Goal: Task Accomplishment & Management: Complete application form

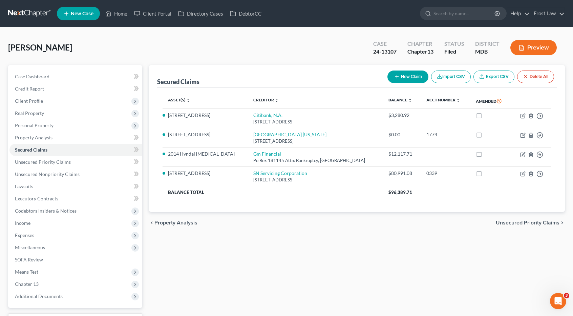
click at [27, 13] on link at bounding box center [29, 13] width 43 height 12
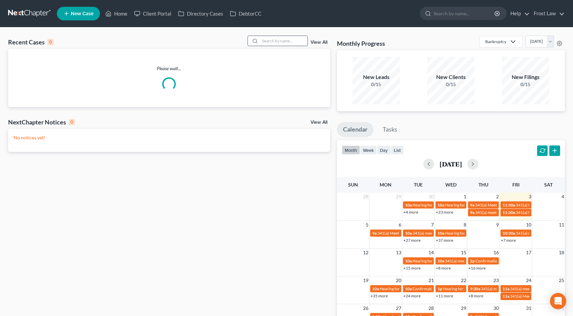
click at [272, 39] on input "search" at bounding box center [283, 41] width 47 height 10
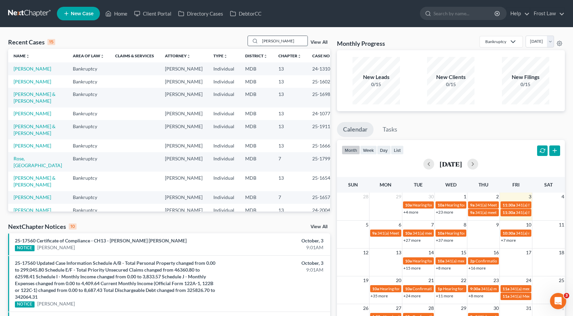
type input "[PERSON_NAME]"
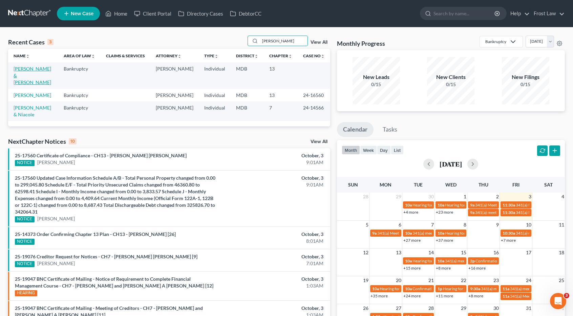
click at [35, 69] on link "[PERSON_NAME] & [PERSON_NAME]" at bounding box center [33, 75] width 38 height 19
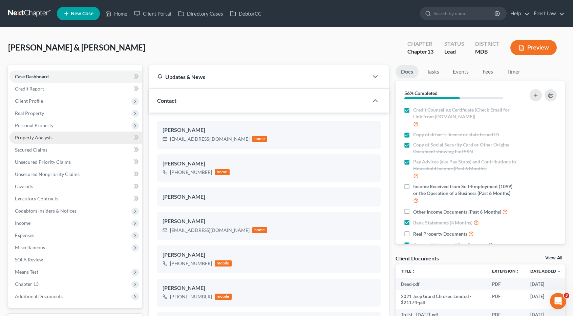
click at [57, 136] on link "Property Analysis" at bounding box center [75, 137] width 133 height 12
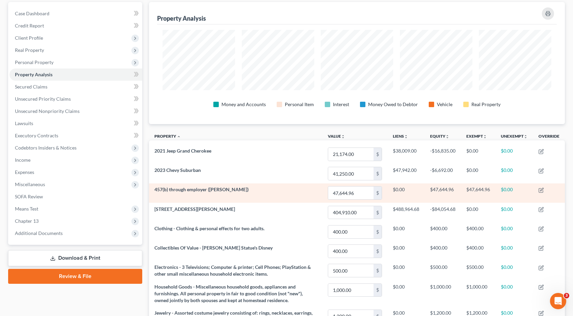
scroll to position [34, 0]
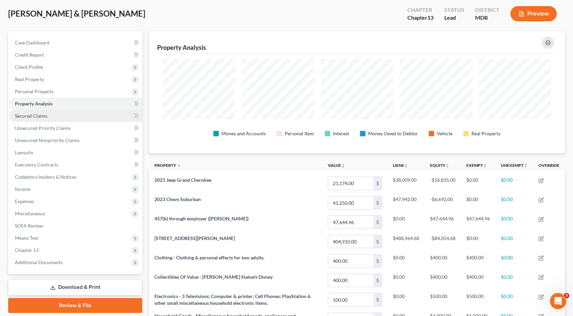
click at [83, 120] on link "Secured Claims" at bounding box center [75, 116] width 133 height 12
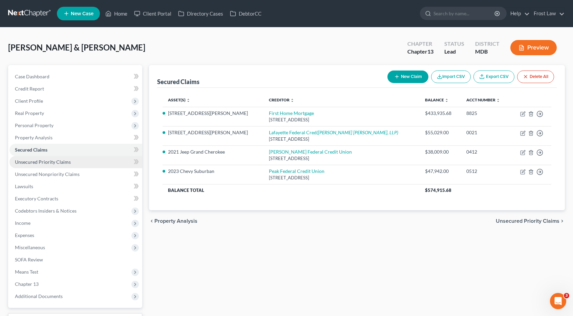
click at [79, 158] on link "Unsecured Priority Claims" at bounding box center [75, 162] width 133 height 12
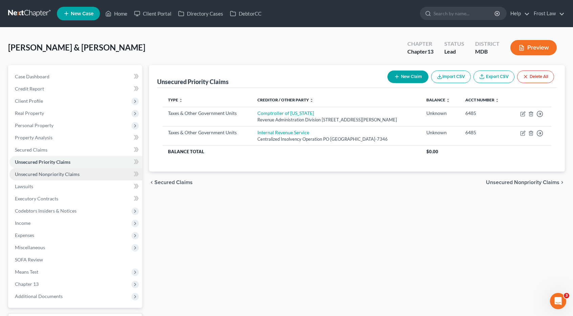
click at [78, 174] on link "Unsecured Nonpriority Claims" at bounding box center [75, 174] width 133 height 12
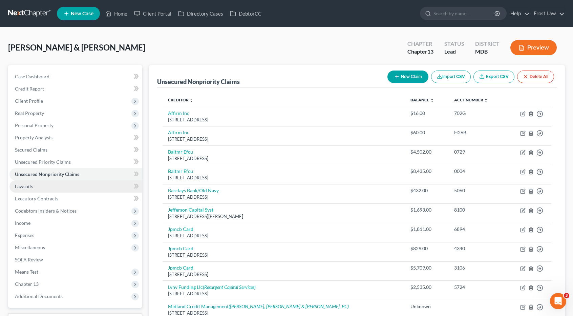
click at [56, 191] on link "Lawsuits" at bounding box center [75, 186] width 133 height 12
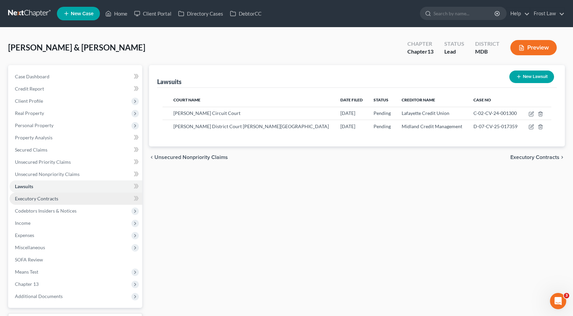
click at [58, 196] on link "Executory Contracts" at bounding box center [75, 198] width 133 height 12
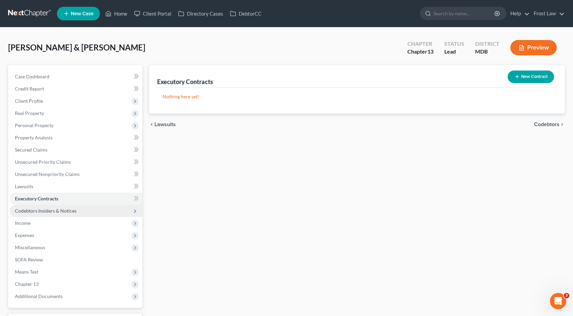
click at [59, 207] on span "Codebtors Insiders & Notices" at bounding box center [75, 211] width 133 height 12
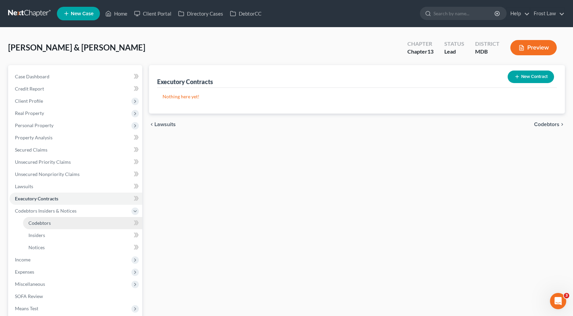
click at [57, 220] on link "Codebtors" at bounding box center [82, 223] width 119 height 12
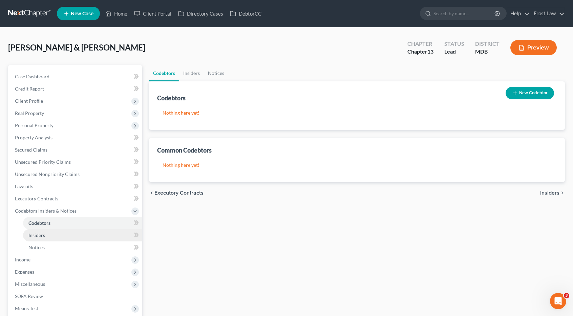
click at [58, 232] on link "Insiders" at bounding box center [82, 235] width 119 height 12
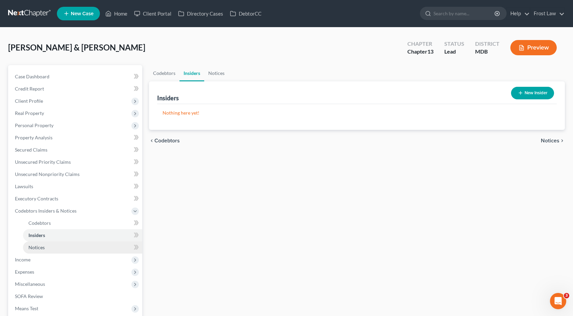
click at [53, 244] on link "Notices" at bounding box center [82, 247] width 119 height 12
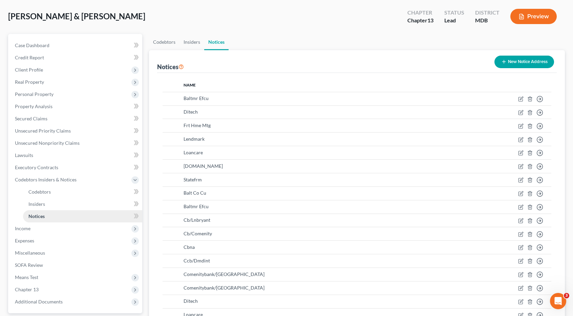
scroll to position [68, 0]
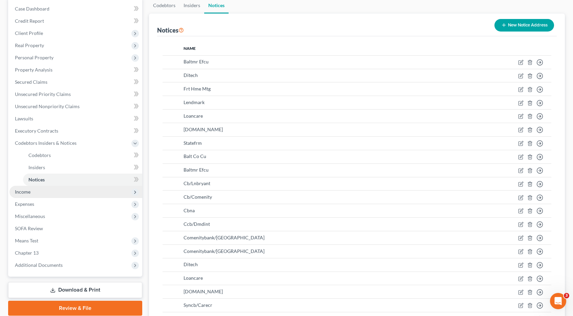
click at [56, 193] on span "Income" at bounding box center [75, 192] width 133 height 12
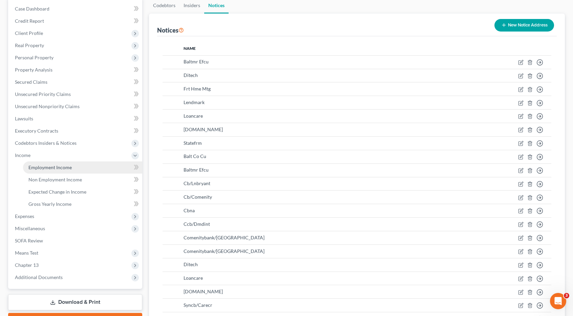
click at [57, 166] on span "Employment Income" at bounding box center [49, 167] width 43 height 6
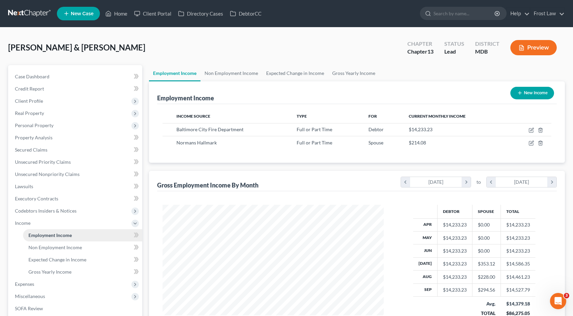
scroll to position [121, 234]
click at [229, 75] on link "Non Employment Income" at bounding box center [231, 73] width 62 height 16
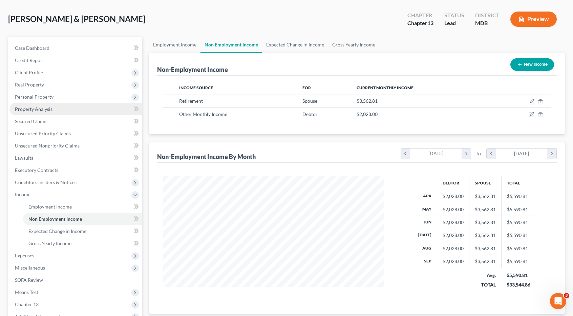
scroll to position [68, 0]
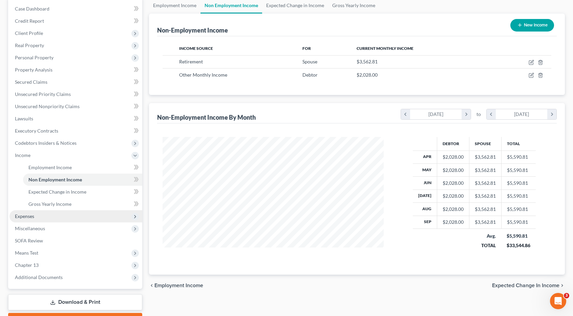
click at [77, 214] on span "Expenses" at bounding box center [75, 216] width 133 height 12
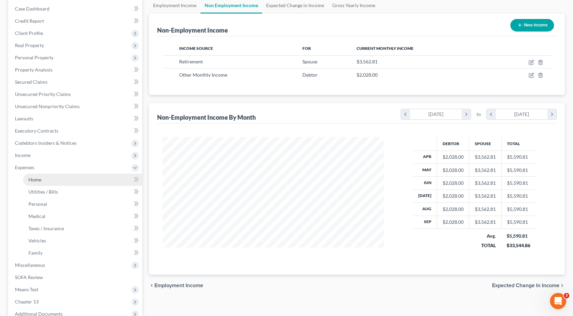
click at [73, 185] on link "Home" at bounding box center [82, 179] width 119 height 12
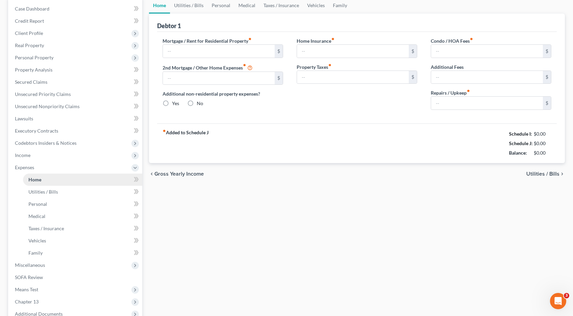
type input "2,416.48"
type input "0.00"
radio input "true"
type input "0.00"
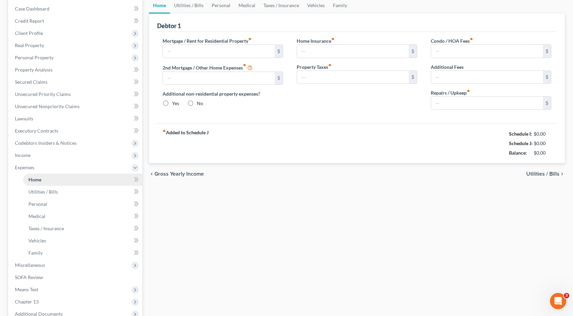
type input "0.00"
type input "100.00"
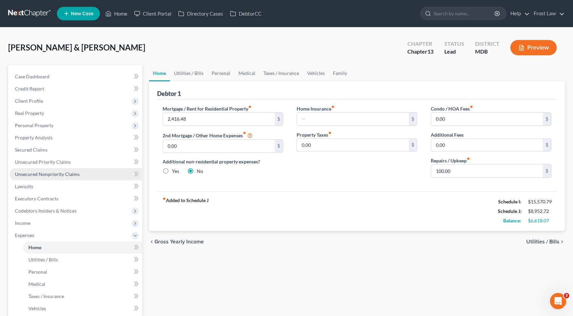
click at [94, 171] on link "Unsecured Nonpriority Claims" at bounding box center [75, 174] width 133 height 12
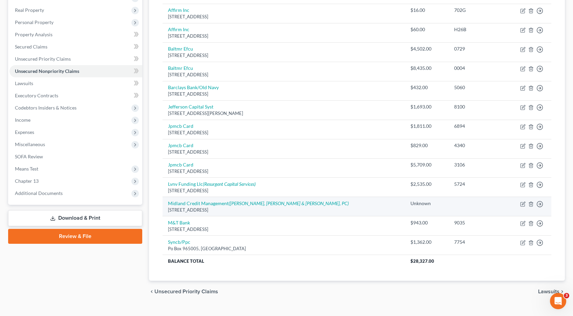
scroll to position [45, 0]
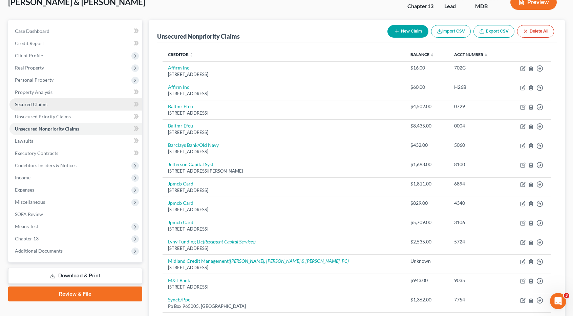
click at [73, 104] on link "Secured Claims" at bounding box center [75, 104] width 133 height 12
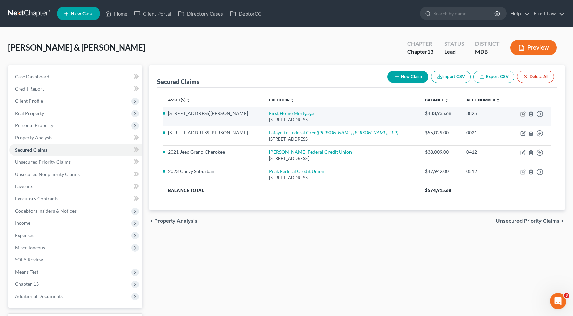
click at [523, 113] on icon "button" at bounding box center [522, 113] width 5 height 5
select select "14"
select select "3"
select select "4"
select select "0"
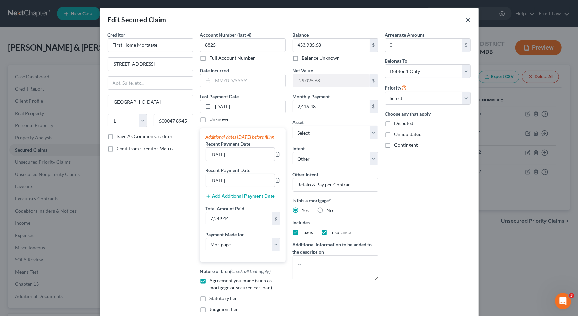
click at [466, 20] on button "×" at bounding box center [468, 20] width 5 height 8
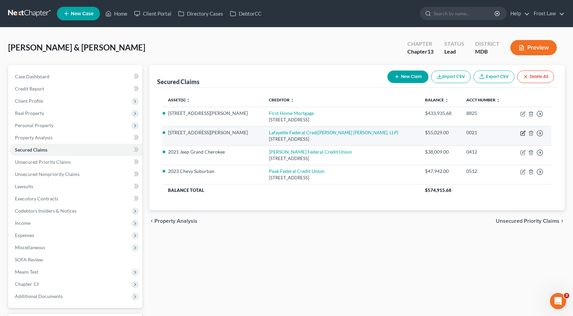
click at [524, 133] on icon "button" at bounding box center [522, 132] width 5 height 5
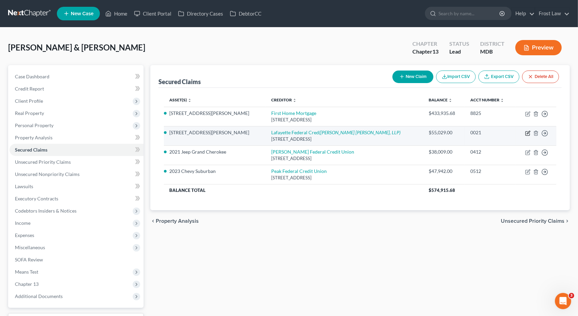
select select "21"
select select "4"
select select "13"
select select "4"
select select "2"
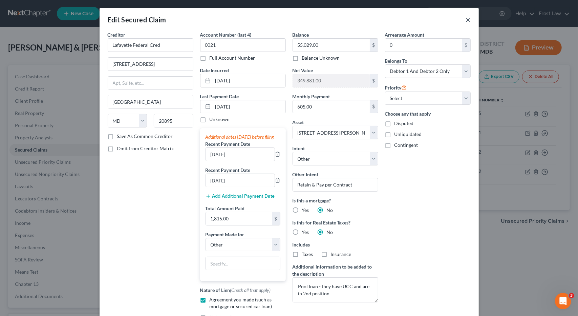
click at [466, 22] on button "×" at bounding box center [468, 20] width 5 height 8
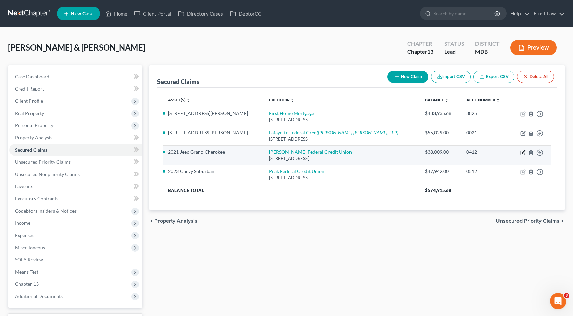
click at [522, 151] on icon "button" at bounding box center [522, 152] width 5 height 5
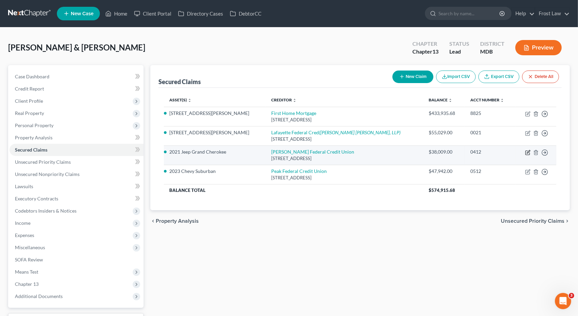
select select "21"
select select "0"
select select "12"
select select "4"
select select "1"
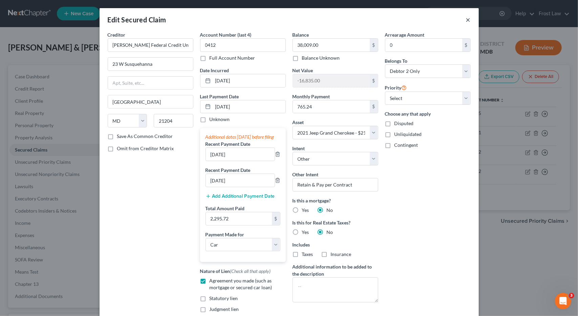
click at [467, 20] on button "×" at bounding box center [468, 20] width 5 height 8
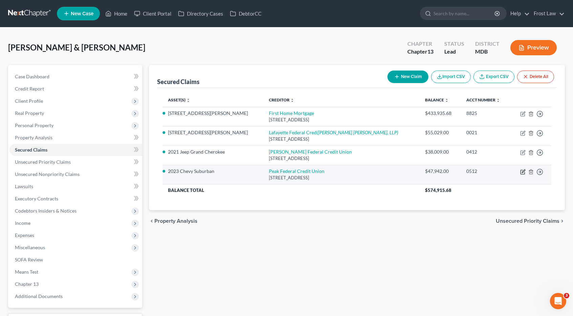
click at [522, 170] on icon "button" at bounding box center [522, 171] width 5 height 5
select select "21"
select select "0"
select select "11"
select select "4"
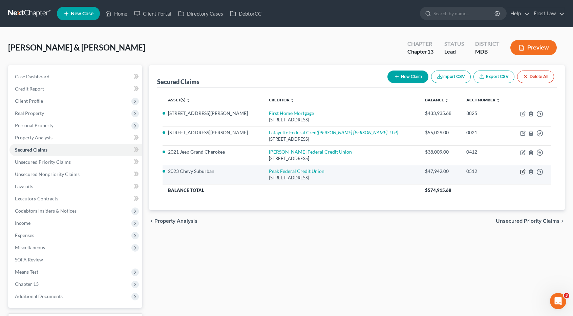
select select "2"
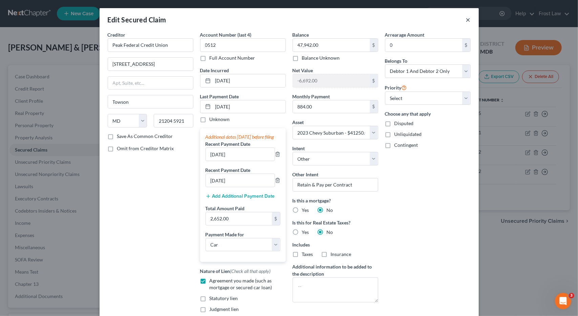
click at [467, 19] on button "×" at bounding box center [468, 20] width 5 height 8
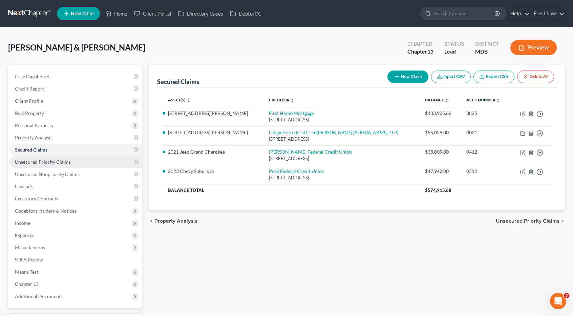
scroll to position [34, 0]
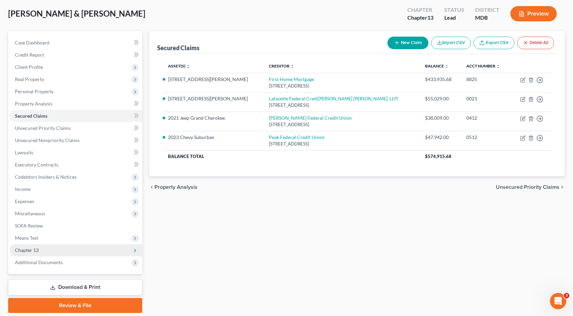
click at [75, 247] on span "Chapter 13" at bounding box center [75, 250] width 133 height 12
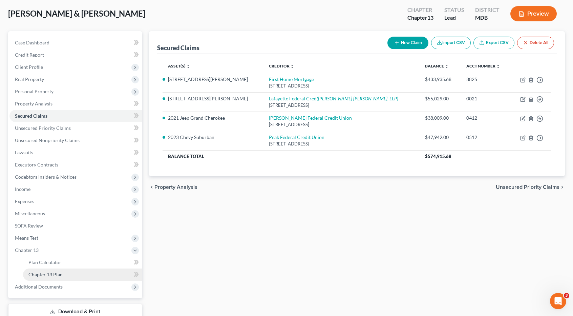
click at [70, 272] on link "Chapter 13 Plan" at bounding box center [82, 274] width 119 height 12
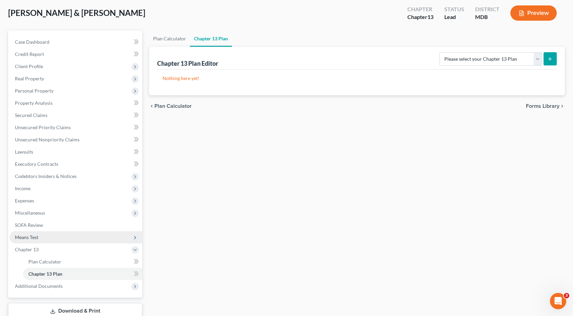
scroll to position [68, 0]
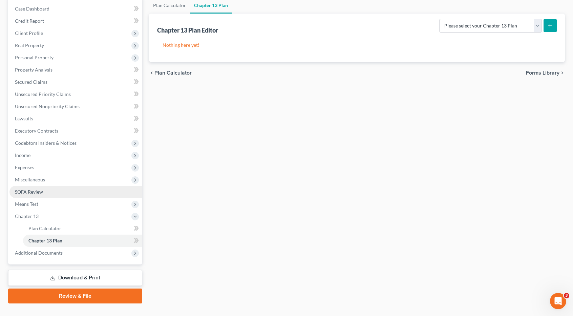
click at [64, 190] on link "SOFA Review" at bounding box center [75, 192] width 133 height 12
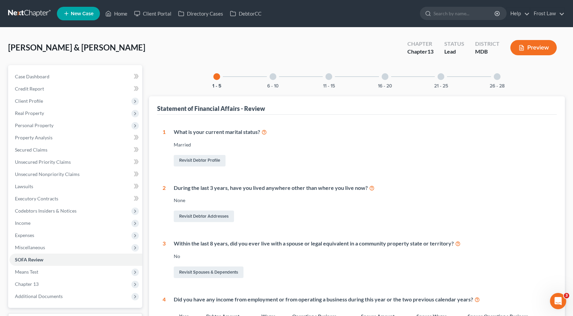
click at [271, 73] on div at bounding box center [273, 76] width 7 height 7
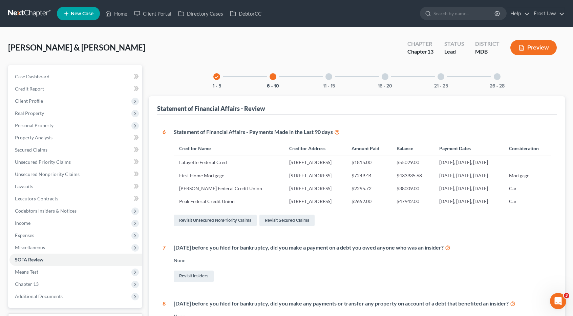
click at [330, 76] on div at bounding box center [328, 76] width 7 height 7
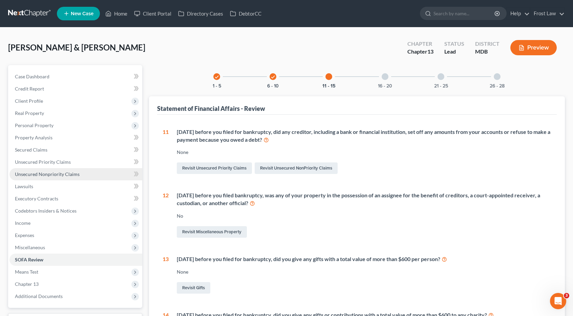
click at [89, 173] on link "Unsecured Nonpriority Claims" at bounding box center [75, 174] width 133 height 12
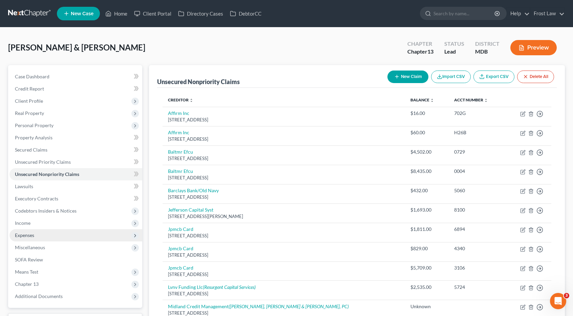
click at [52, 236] on span "Expenses" at bounding box center [75, 235] width 133 height 12
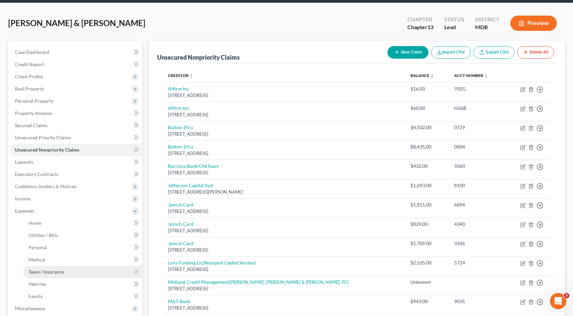
scroll to position [68, 0]
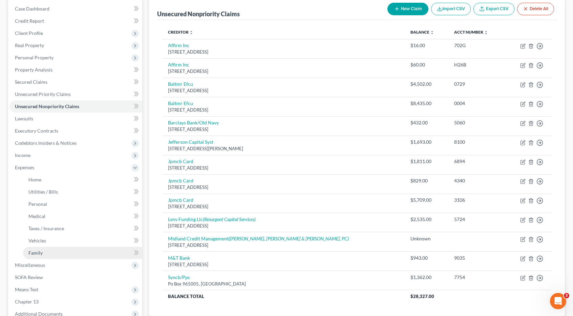
click at [55, 251] on link "Family" at bounding box center [82, 253] width 119 height 12
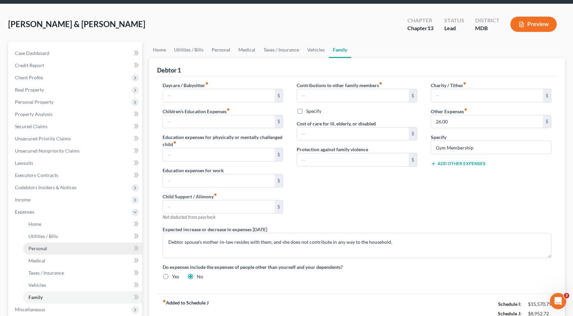
scroll to position [34, 0]
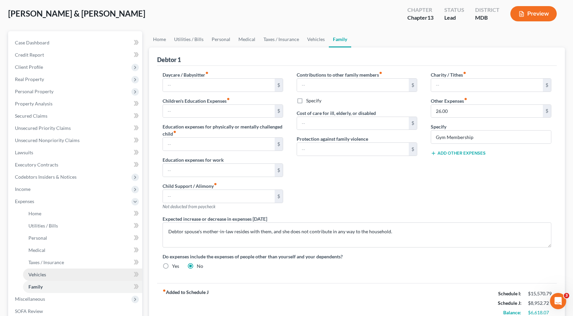
click at [58, 276] on link "Vehicles" at bounding box center [82, 274] width 119 height 12
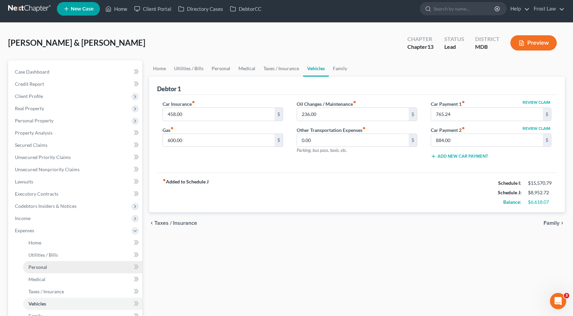
scroll to position [34, 0]
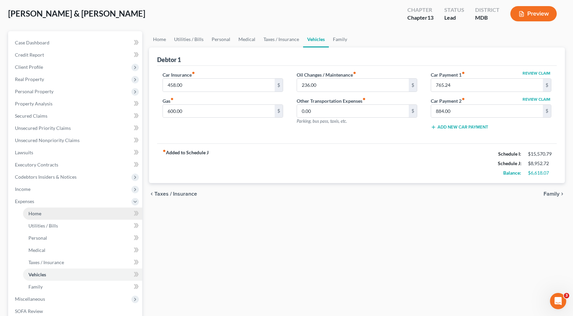
click at [64, 214] on link "Home" at bounding box center [82, 213] width 119 height 12
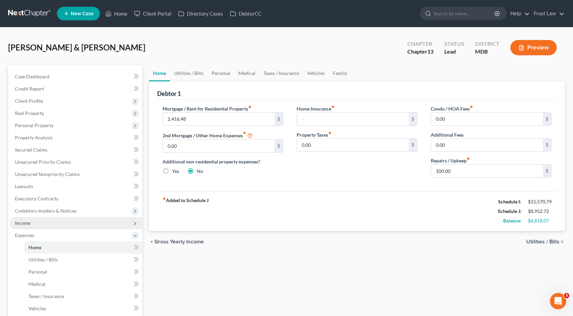
click at [62, 225] on span "Income" at bounding box center [75, 223] width 133 height 12
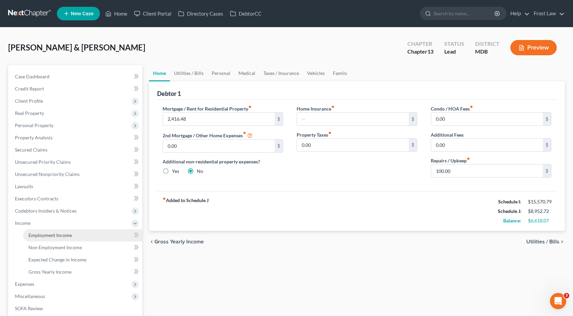
click at [62, 231] on link "Employment Income" at bounding box center [82, 235] width 119 height 12
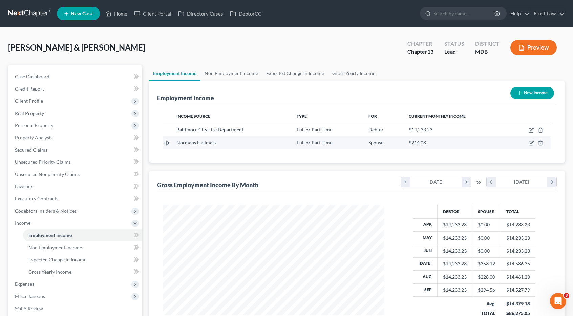
scroll to position [121, 234]
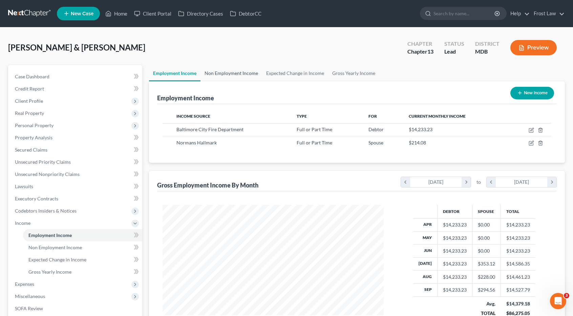
click at [238, 73] on link "Non Employment Income" at bounding box center [231, 73] width 62 height 16
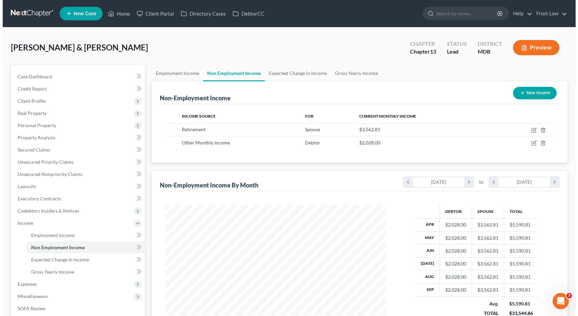
scroll to position [121, 234]
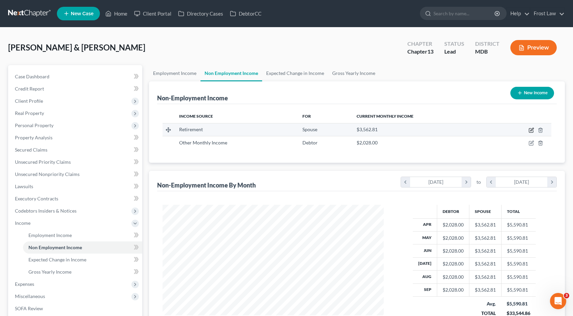
click at [533, 130] on icon "button" at bounding box center [531, 129] width 5 height 5
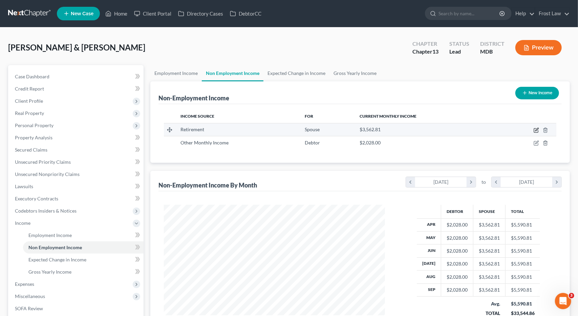
select select "3"
select select "0"
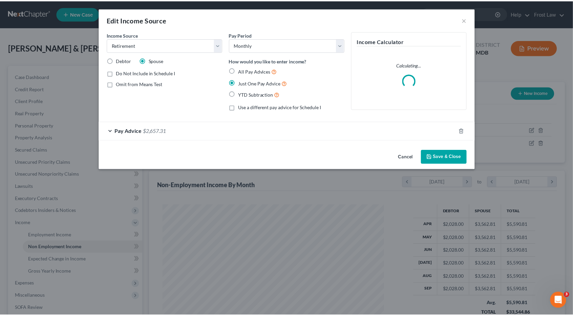
scroll to position [121, 237]
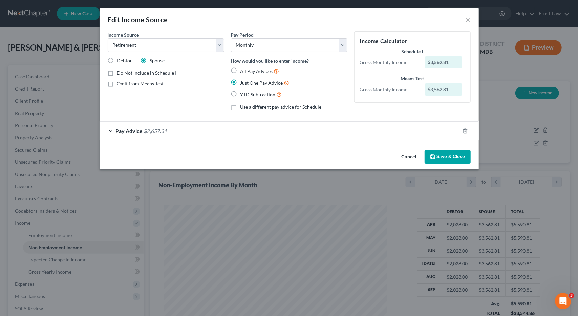
click at [183, 136] on div "Pay Advice $2,657.31" at bounding box center [280, 131] width 360 height 18
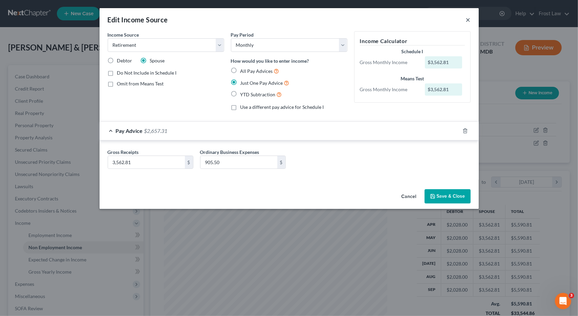
click at [468, 21] on button "×" at bounding box center [468, 20] width 5 height 8
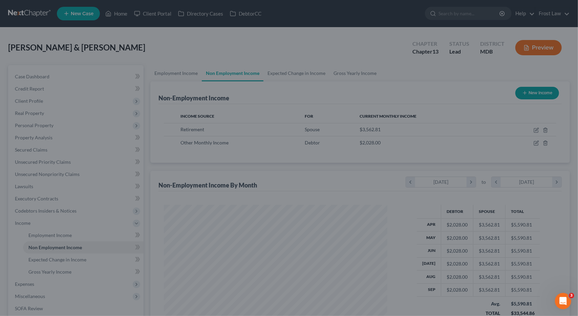
scroll to position [338561, 338447]
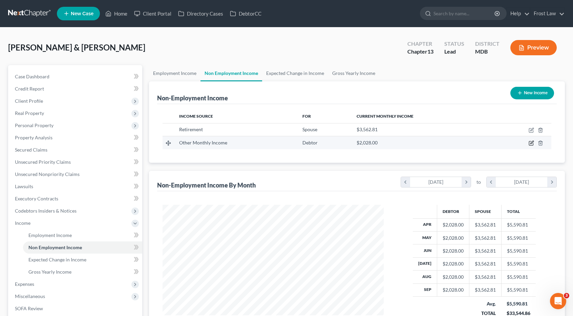
click at [530, 141] on icon "button" at bounding box center [531, 143] width 4 height 4
select select "13"
select select "3"
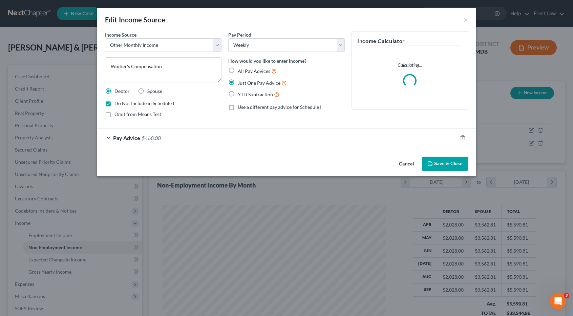
scroll to position [121, 237]
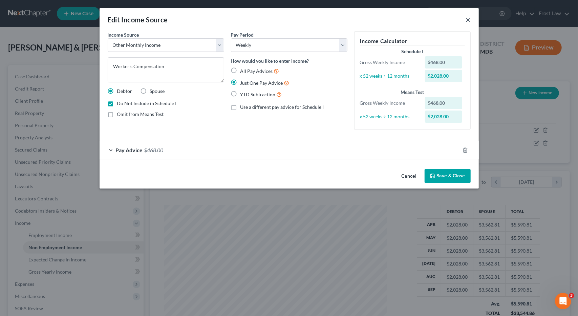
click at [467, 19] on button "×" at bounding box center [468, 20] width 5 height 8
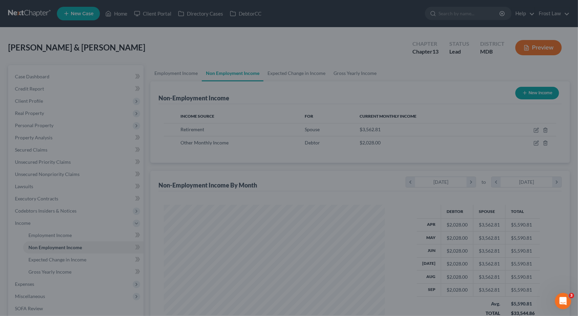
scroll to position [338561, 338447]
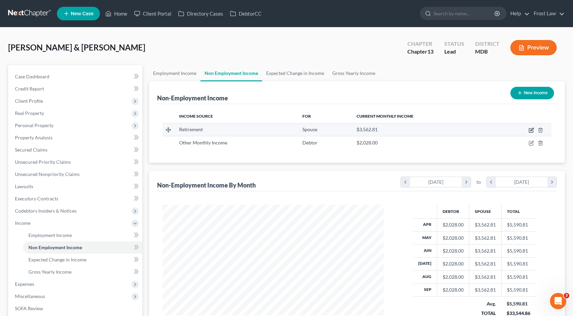
click at [529, 131] on icon "button" at bounding box center [531, 129] width 5 height 5
select select "3"
select select "0"
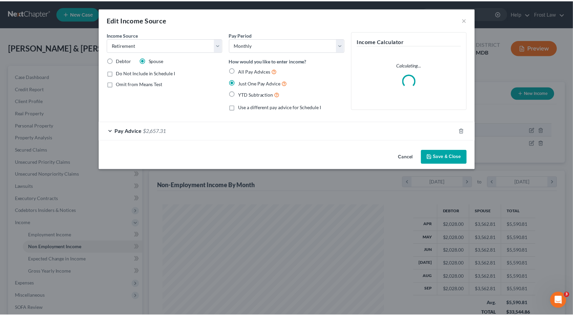
scroll to position [121, 237]
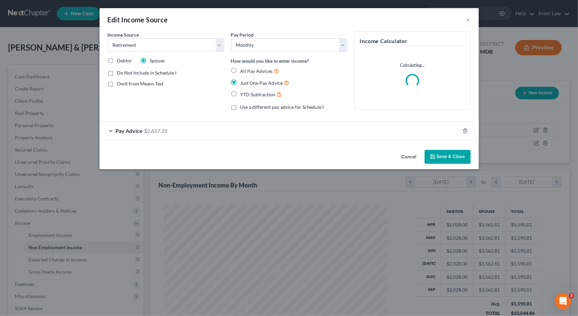
click at [153, 132] on span "$2,657.31" at bounding box center [155, 130] width 23 height 6
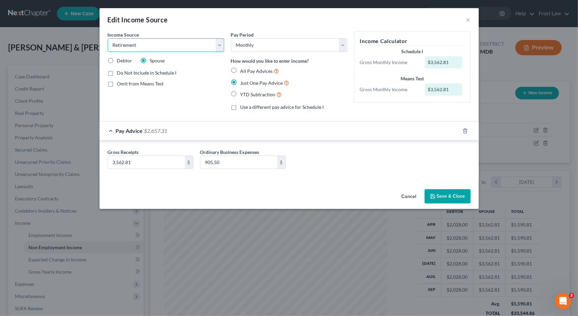
click at [218, 43] on select "Select Unemployment Disability (from employer) Pension Retirement Social Securi…" at bounding box center [166, 45] width 117 height 14
click at [442, 195] on button "Save & Close" at bounding box center [448, 196] width 46 height 14
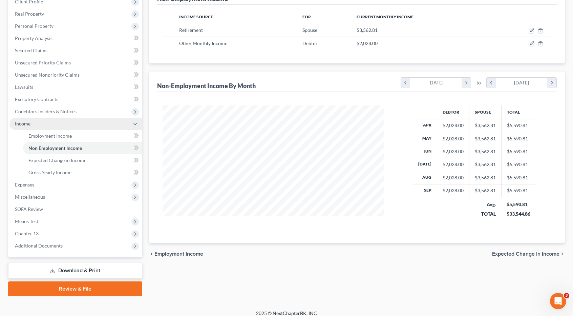
scroll to position [102, 0]
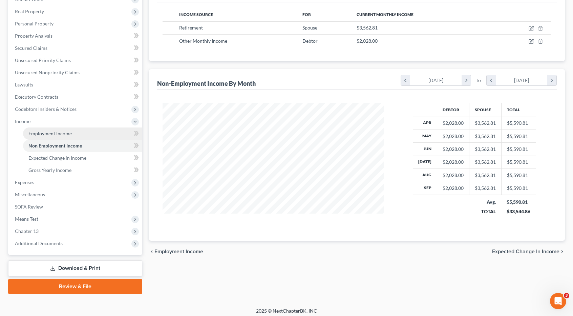
click at [57, 136] on link "Employment Income" at bounding box center [82, 133] width 119 height 12
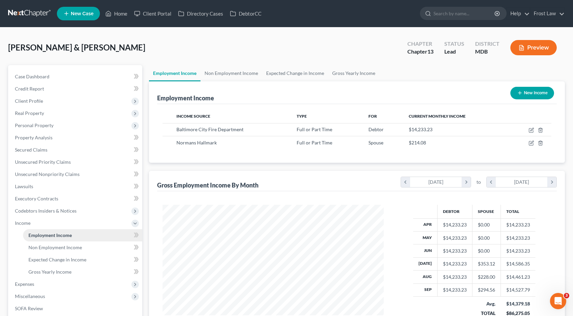
scroll to position [121, 234]
click at [237, 76] on link "Non Employment Income" at bounding box center [231, 73] width 62 height 16
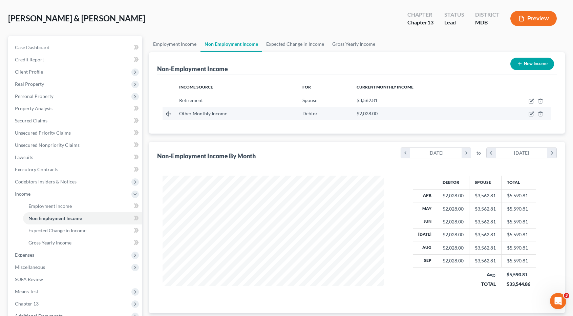
scroll to position [68, 0]
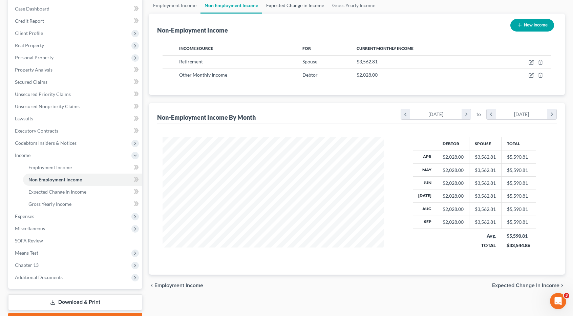
click at [274, 2] on link "Expected Change in Income" at bounding box center [295, 5] width 66 height 16
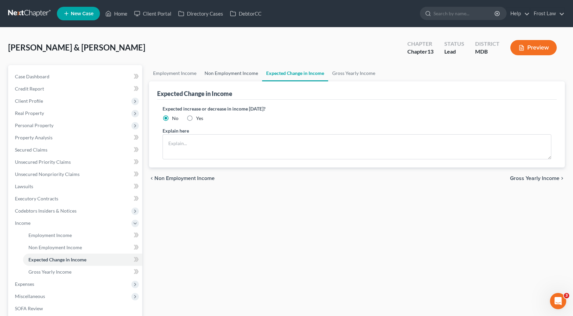
click at [239, 68] on link "Non Employment Income" at bounding box center [231, 73] width 62 height 16
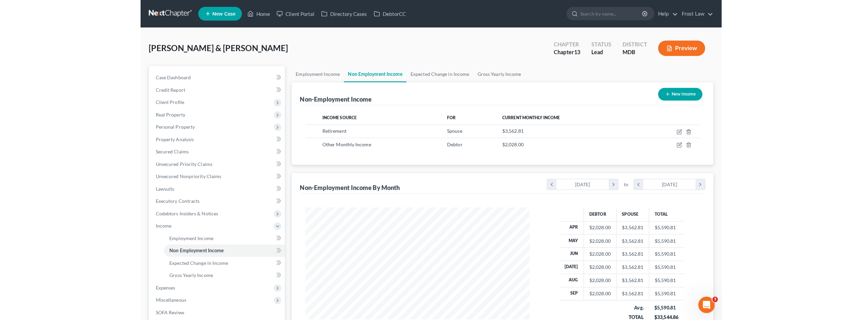
scroll to position [121, 234]
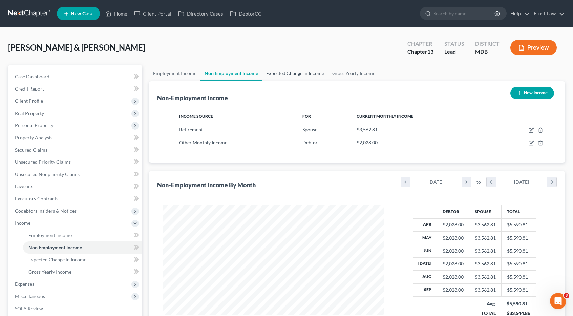
click at [276, 73] on link "Expected Change in Income" at bounding box center [295, 73] width 66 height 16
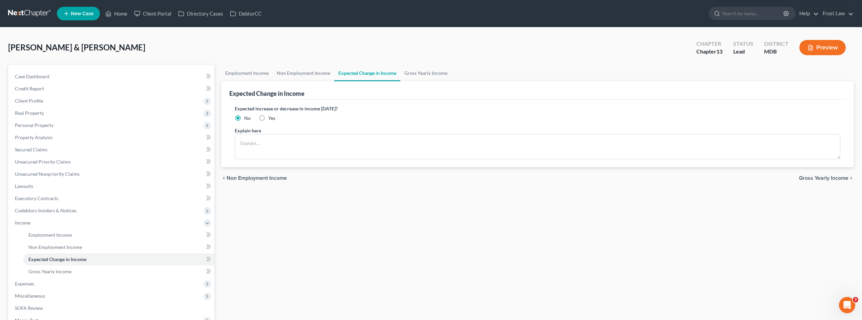
click at [35, 9] on link at bounding box center [29, 13] width 43 height 12
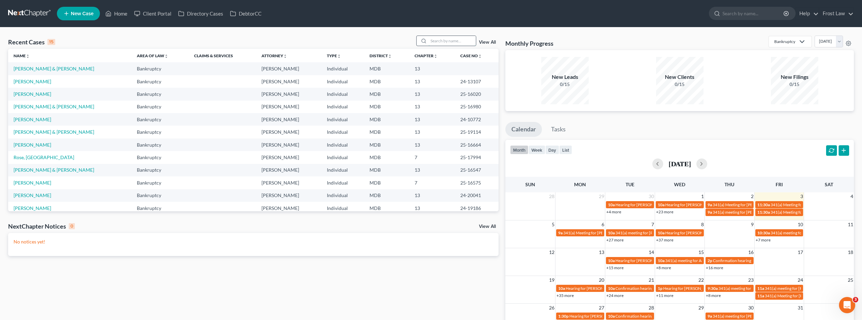
click at [443, 43] on input "search" at bounding box center [451, 41] width 47 height 10
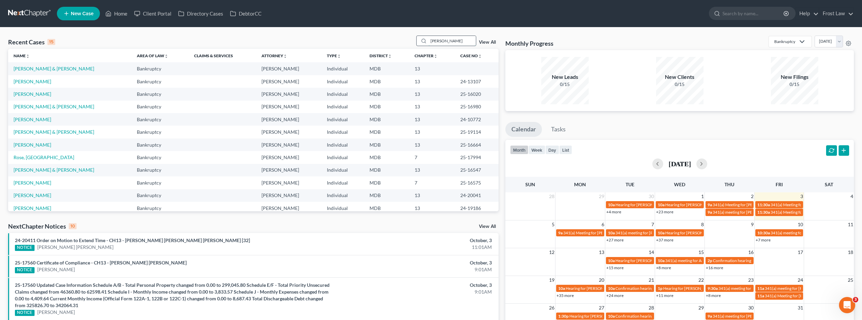
type input "woolford"
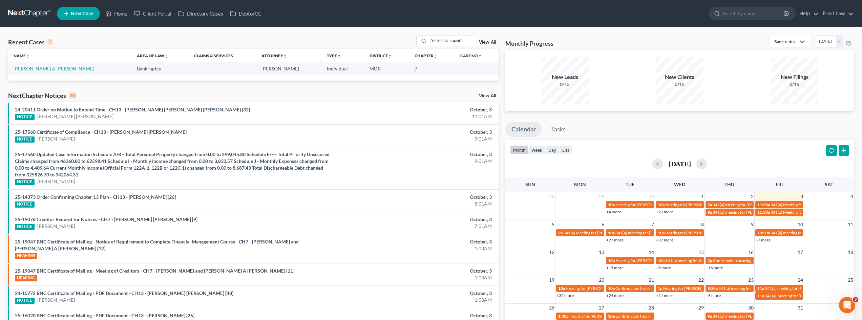
click at [45, 67] on link "Woolford, Lisa & Bruce" at bounding box center [54, 69] width 81 height 6
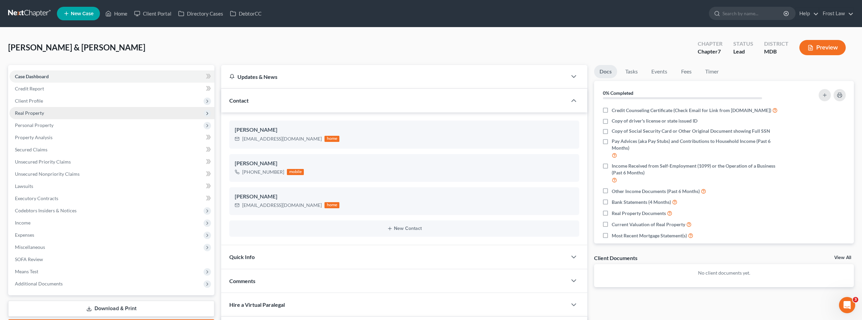
click at [56, 117] on span "Real Property" at bounding box center [111, 113] width 205 height 12
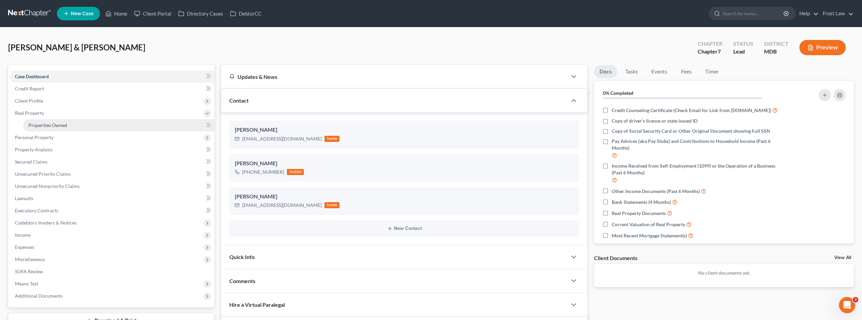
click at [56, 124] on span "Properties Owned" at bounding box center [47, 125] width 39 height 6
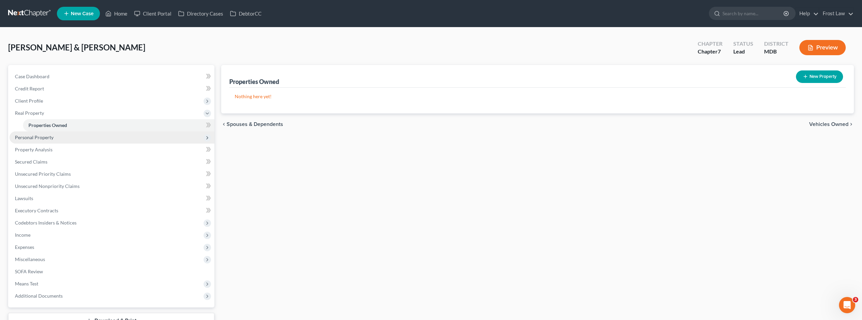
click at [62, 139] on span "Personal Property" at bounding box center [111, 137] width 205 height 12
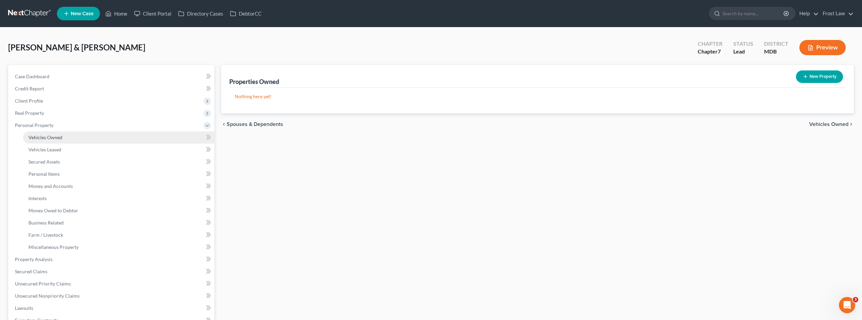
click at [58, 139] on span "Vehicles Owned" at bounding box center [45, 137] width 34 height 6
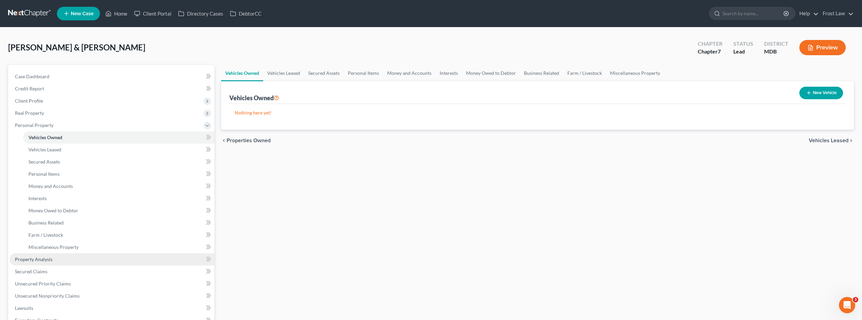
click at [50, 261] on span "Property Analysis" at bounding box center [34, 259] width 38 height 6
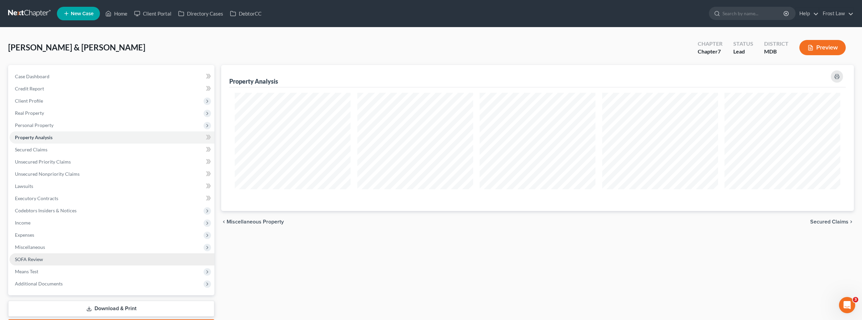
scroll to position [146, 633]
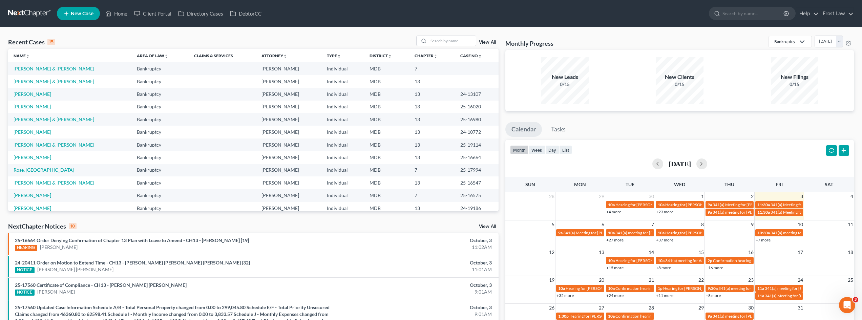
click at [38, 70] on link "Woolford, Lisa & Bruce" at bounding box center [54, 69] width 81 height 6
click at [51, 67] on link "Woolford, Lisa & Bruce" at bounding box center [54, 69] width 81 height 6
